Goal: Check status: Check status

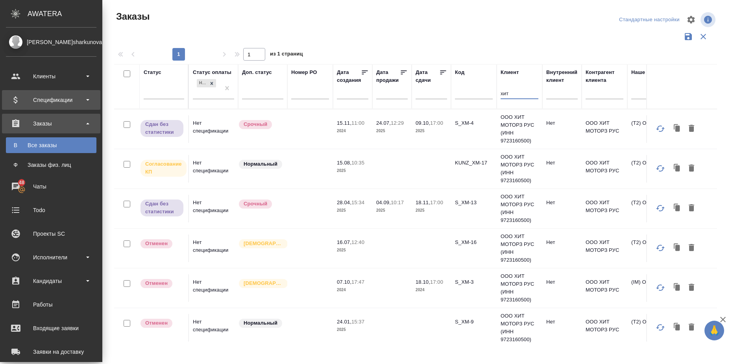
click at [82, 99] on div "Спецификации" at bounding box center [51, 100] width 91 height 12
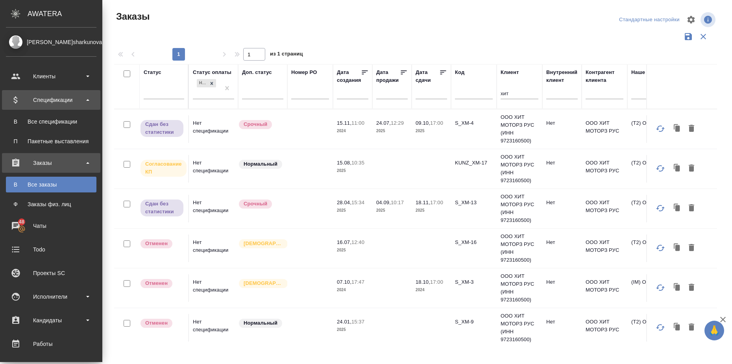
click at [81, 96] on div "Спецификации" at bounding box center [51, 100] width 91 height 12
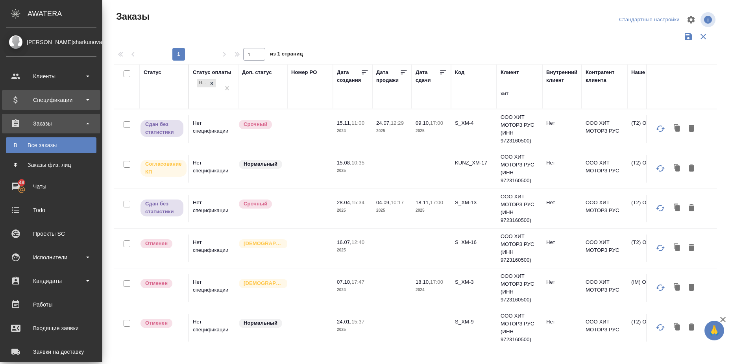
click at [80, 97] on div "Спецификации" at bounding box center [51, 100] width 91 height 12
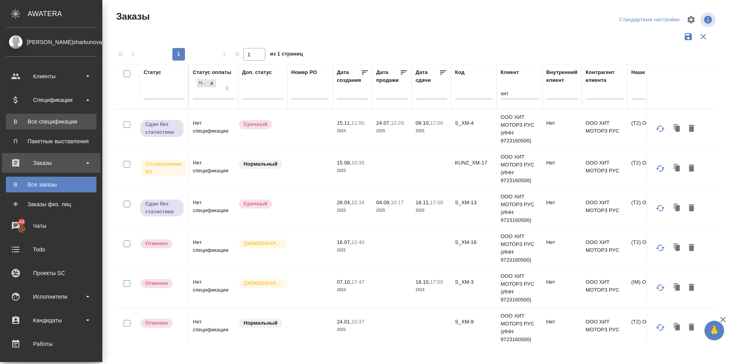
click at [70, 122] on div "Все спецификации" at bounding box center [51, 122] width 83 height 8
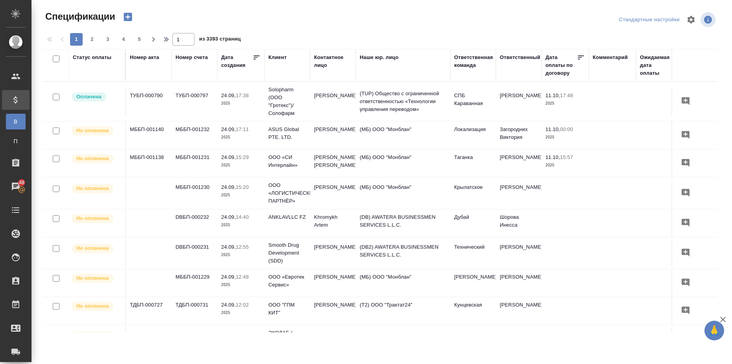
click at [88, 56] on div "Статус оплаты" at bounding box center [92, 58] width 39 height 8
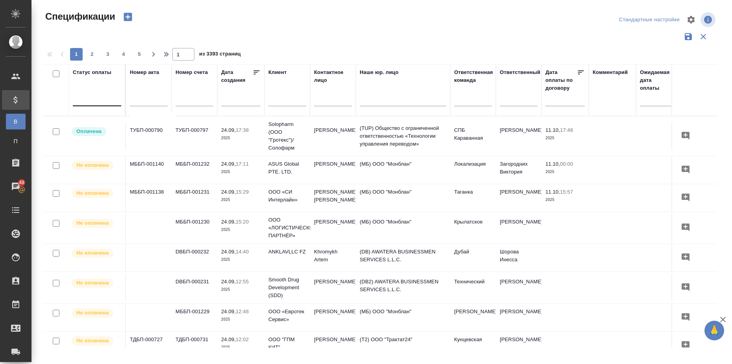
click at [89, 99] on div at bounding box center [97, 98] width 48 height 11
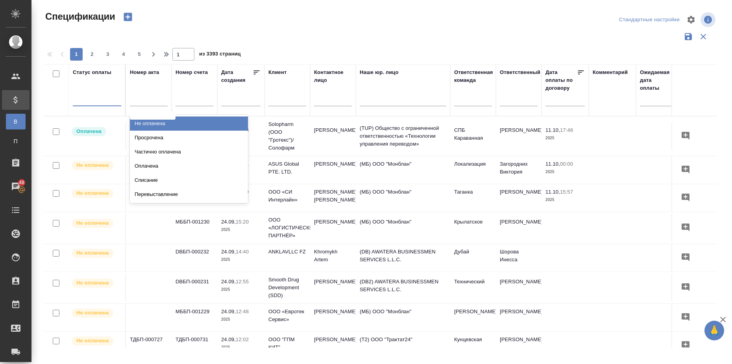
click at [151, 121] on div "Не оплачена" at bounding box center [189, 124] width 118 height 14
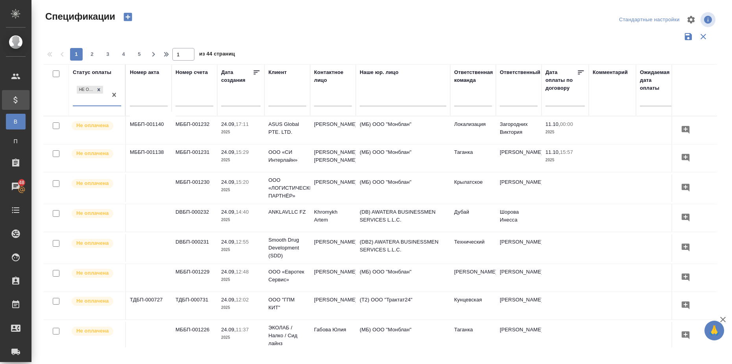
click at [581, 70] on icon at bounding box center [581, 72] width 6 height 4
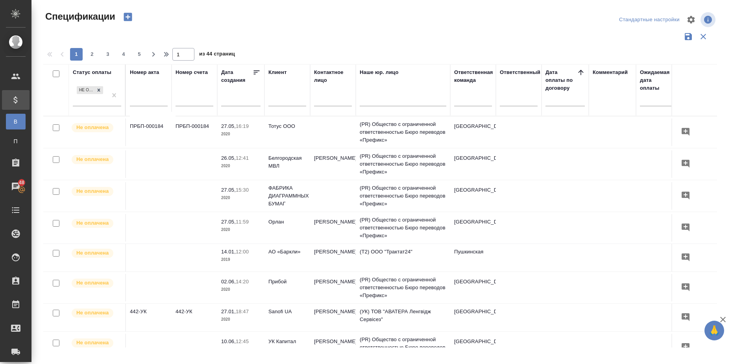
click at [258, 72] on icon at bounding box center [257, 73] width 8 height 8
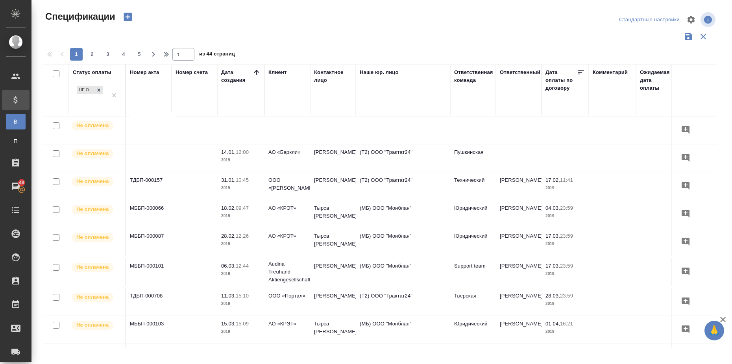
click at [258, 72] on icon at bounding box center [256, 72] width 5 height 5
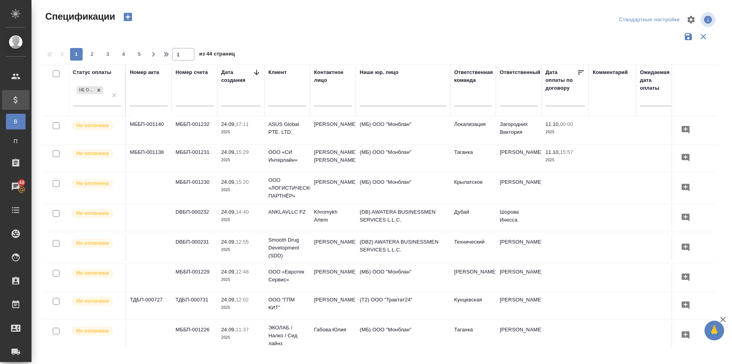
click at [256, 72] on icon at bounding box center [257, 73] width 8 height 8
click at [254, 72] on icon at bounding box center [257, 73] width 8 height 8
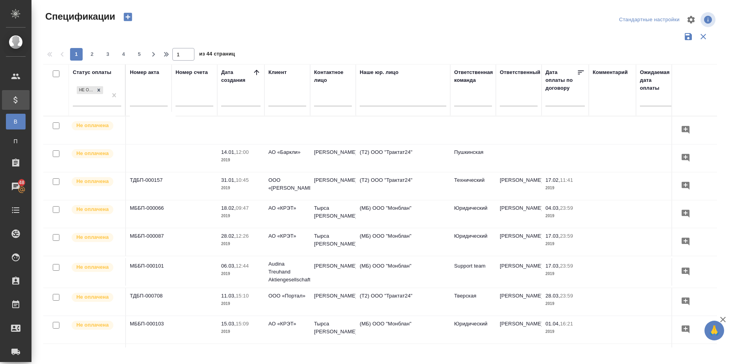
click at [190, 101] on input "text" at bounding box center [195, 101] width 38 height 10
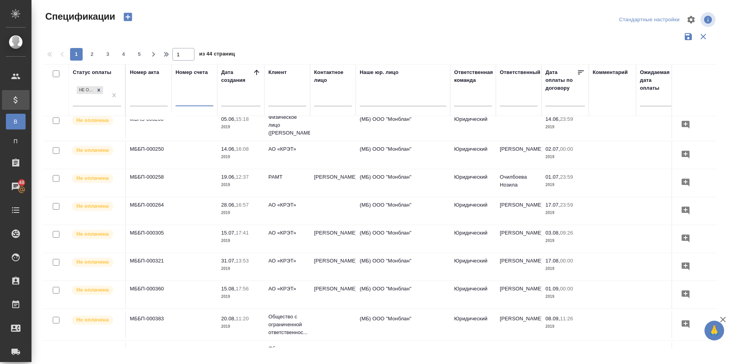
scroll to position [503, 0]
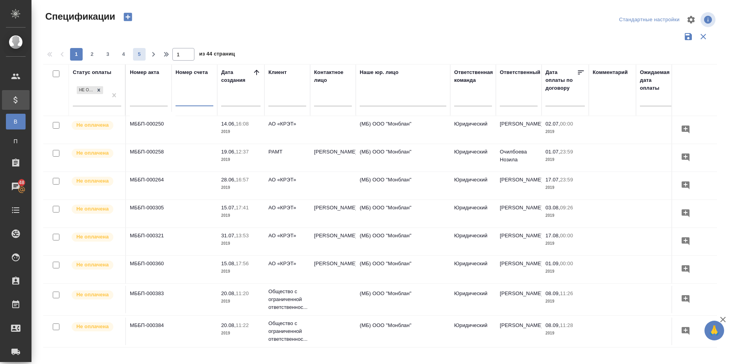
click at [141, 53] on span "5" at bounding box center [139, 54] width 13 height 8
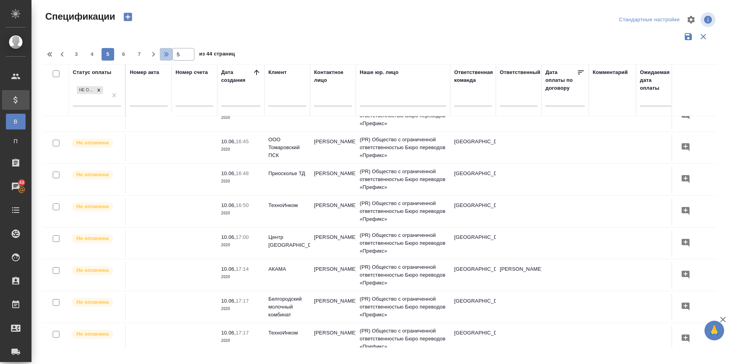
click at [167, 55] on icon "button" at bounding box center [167, 54] width 9 height 9
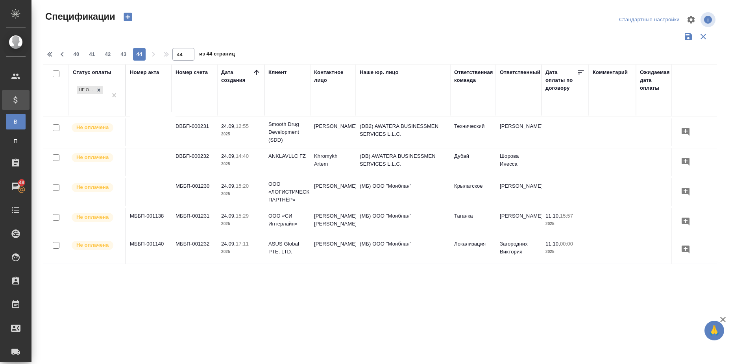
scroll to position [0, 0]
click at [120, 52] on span "43" at bounding box center [123, 54] width 13 height 8
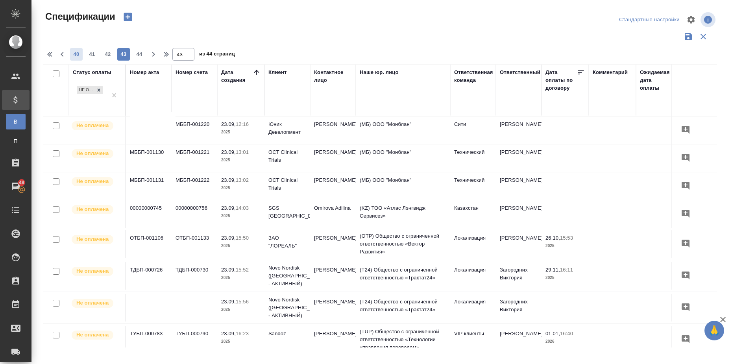
click at [80, 55] on span "40" at bounding box center [76, 54] width 13 height 8
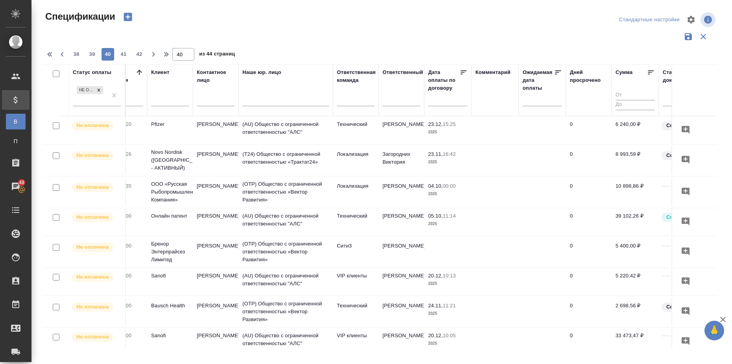
scroll to position [0, 171]
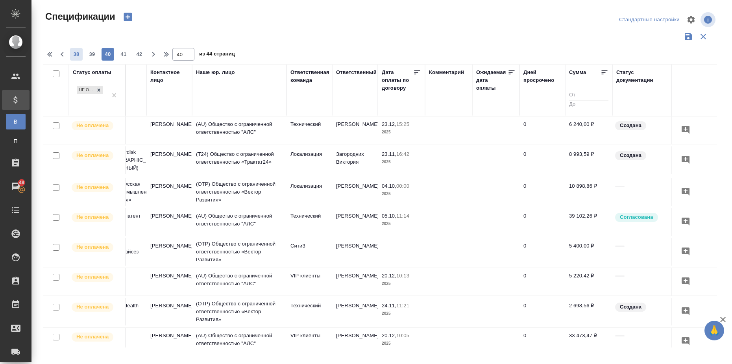
click at [82, 51] on span "38" at bounding box center [76, 54] width 13 height 8
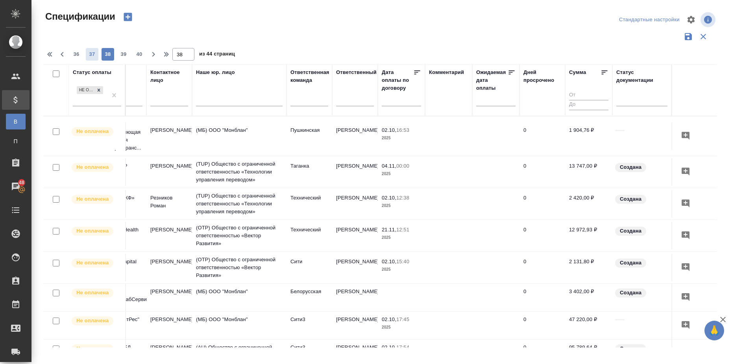
click at [90, 51] on span "37" at bounding box center [92, 54] width 13 height 8
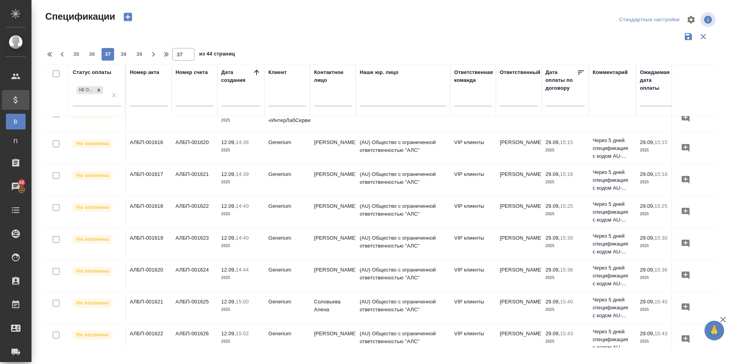
scroll to position [0, 0]
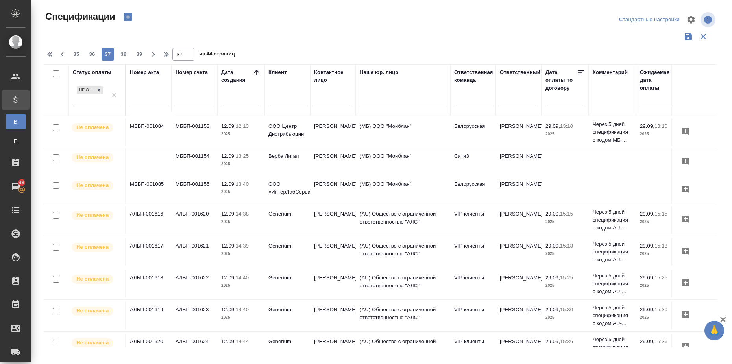
click at [198, 124] on td "МББП-001153" at bounding box center [195, 133] width 46 height 28
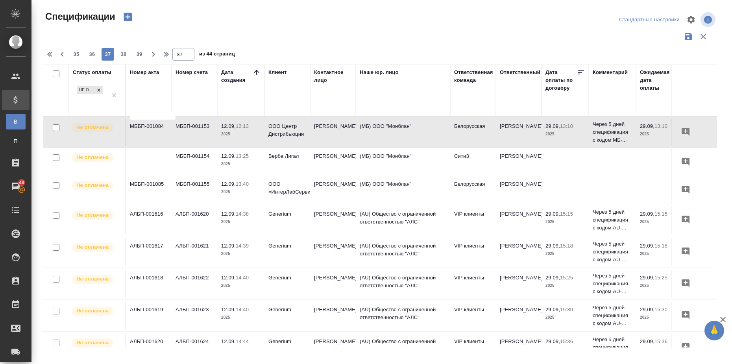
click at [198, 124] on td "МББП-001153" at bounding box center [195, 133] width 46 height 28
click at [79, 54] on span "35" at bounding box center [76, 54] width 13 height 8
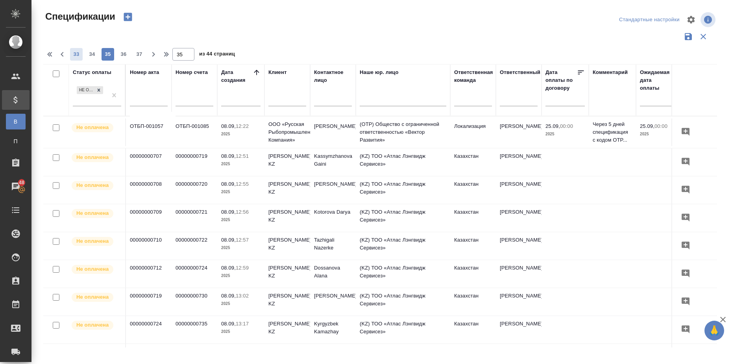
click at [76, 52] on span "33" at bounding box center [76, 54] width 13 height 8
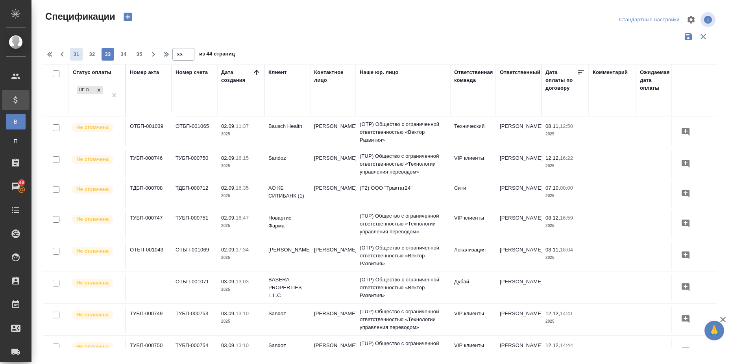
click at [77, 54] on span "31" at bounding box center [76, 54] width 13 height 8
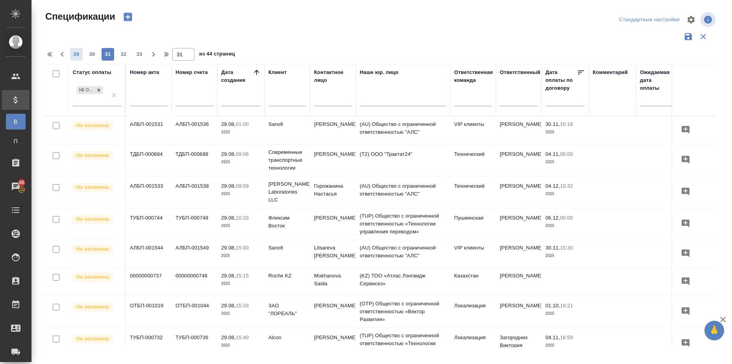
click at [77, 54] on span "29" at bounding box center [76, 54] width 13 height 8
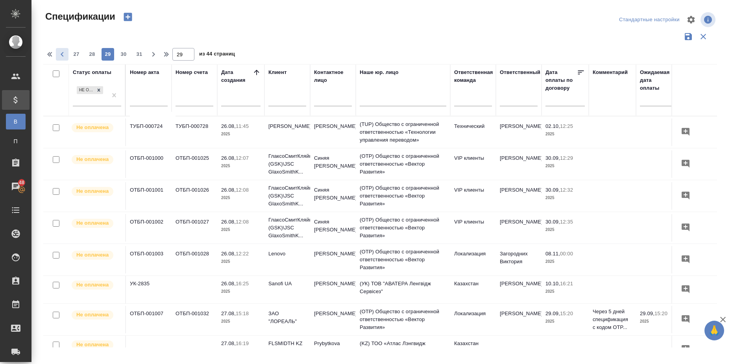
click at [65, 55] on icon "button" at bounding box center [61, 54] width 9 height 9
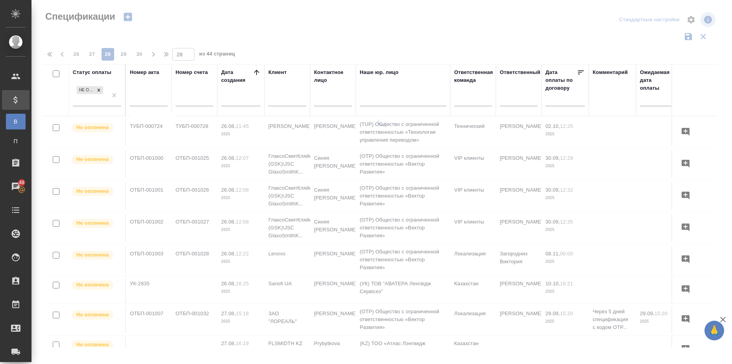
click at [78, 54] on span "26" at bounding box center [76, 54] width 13 height 8
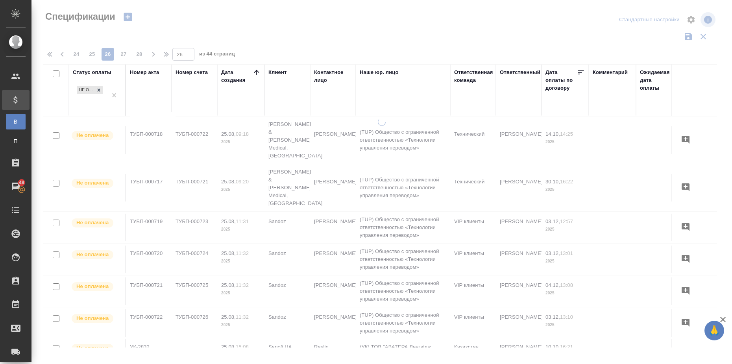
click at [73, 54] on div at bounding box center [381, 176] width 701 height 352
click at [76, 55] on span "24" at bounding box center [76, 54] width 13 height 8
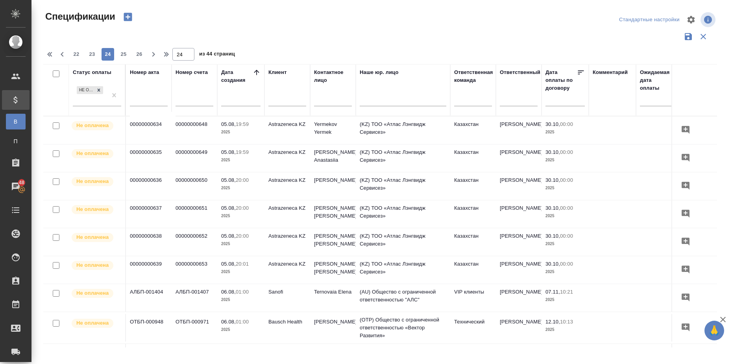
click at [76, 55] on span "22" at bounding box center [76, 54] width 13 height 8
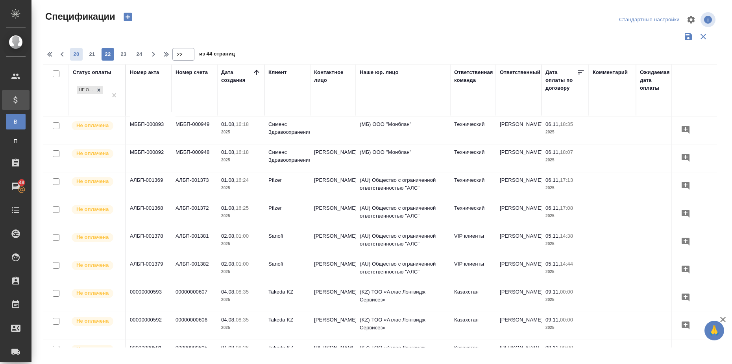
click at [82, 55] on span "20" at bounding box center [76, 54] width 13 height 8
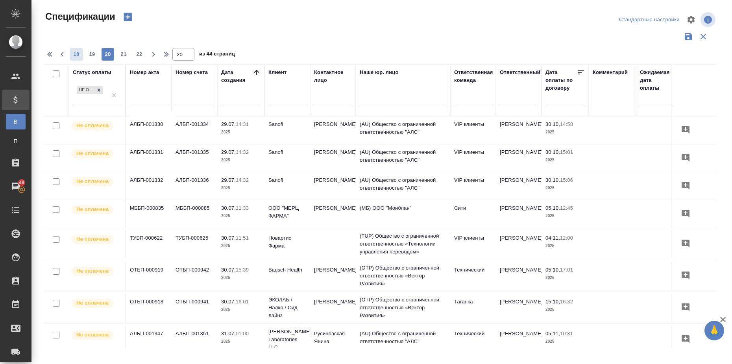
click at [76, 53] on span "18" at bounding box center [76, 54] width 13 height 8
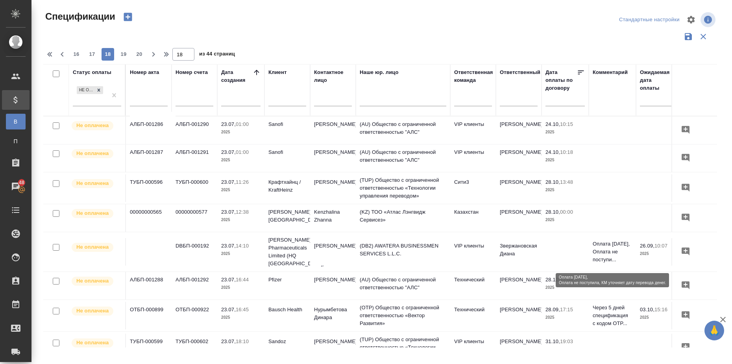
click at [607, 247] on p "Оплата [DATE], Оплата не поступи..." at bounding box center [612, 252] width 39 height 24
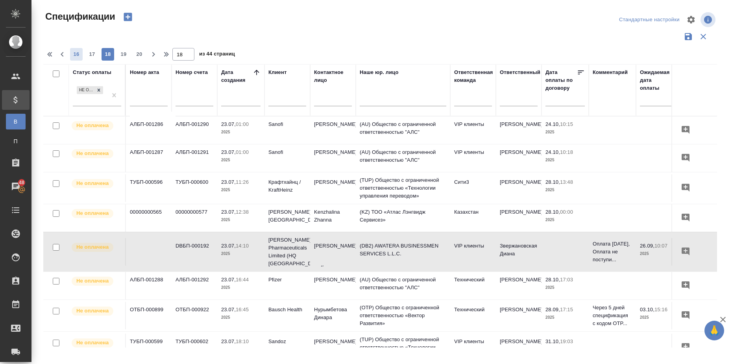
click at [80, 54] on span "16" at bounding box center [76, 54] width 13 height 8
type input "16"
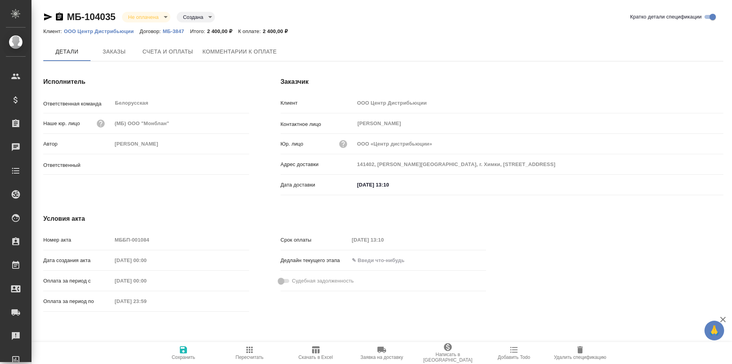
type input "[PERSON_NAME]"
click at [257, 54] on span "Комментарии к оплате" at bounding box center [240, 52] width 74 height 10
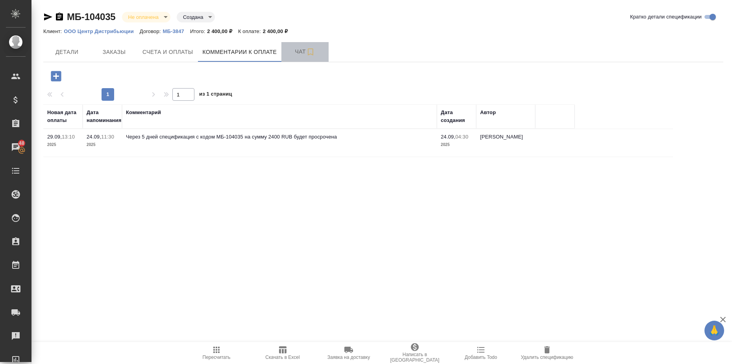
click at [298, 52] on span "Чат" at bounding box center [305, 52] width 38 height 10
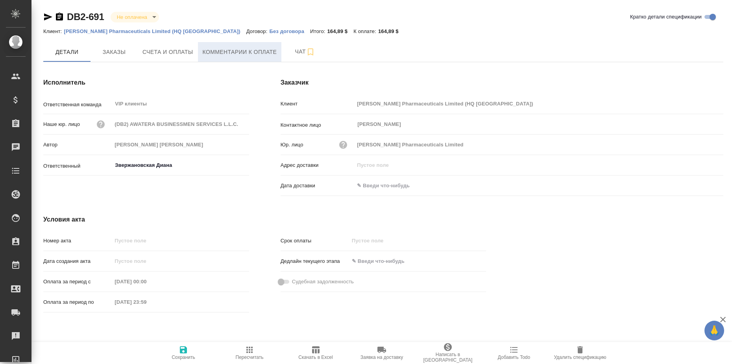
click at [248, 50] on span "Комментарии к оплате" at bounding box center [240, 52] width 74 height 10
